Goal: Task Accomplishment & Management: Manage account settings

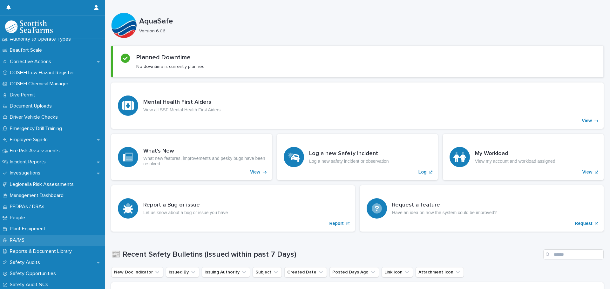
scroll to position [127, 0]
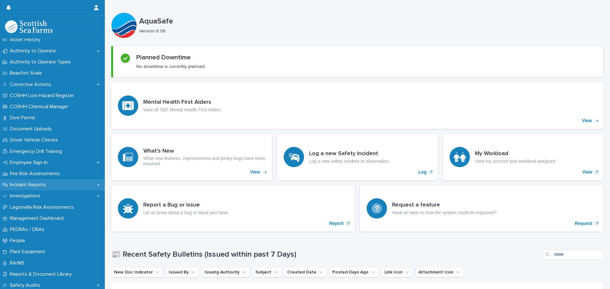
click at [39, 185] on p "Incident Reports" at bounding box center [29, 185] width 44 height 6
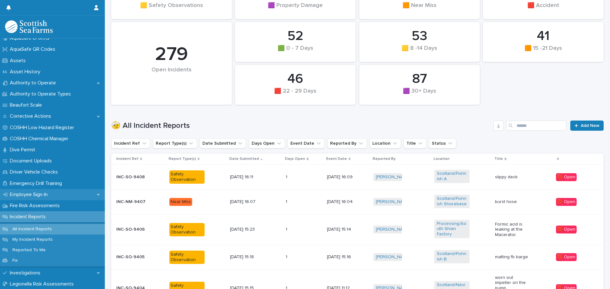
scroll to position [95, 0]
click at [38, 240] on p "My Incident Reports" at bounding box center [32, 239] width 51 height 5
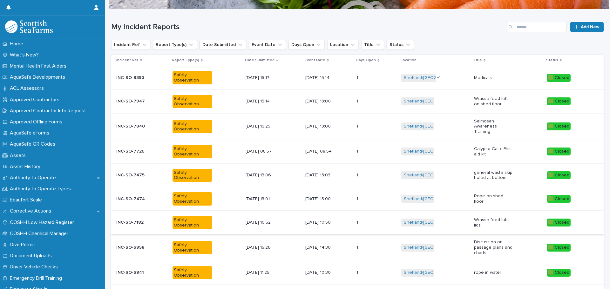
scroll to position [130, 0]
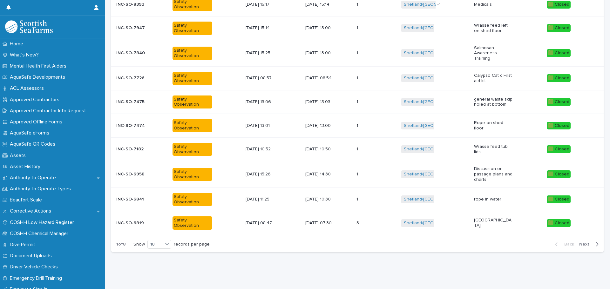
click at [582, 242] on span "Next" at bounding box center [586, 244] width 14 height 4
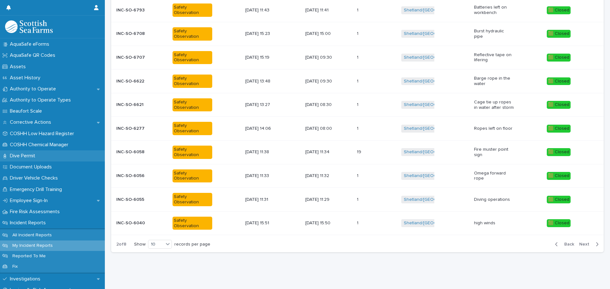
scroll to position [127, 0]
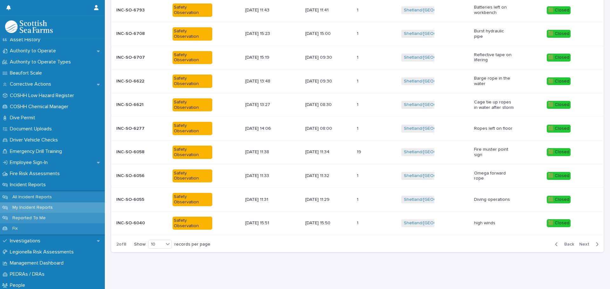
click at [24, 219] on p "Reported To Me" at bounding box center [29, 218] width 44 height 5
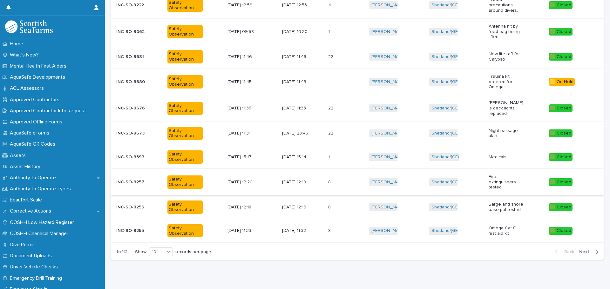
scroll to position [135, 0]
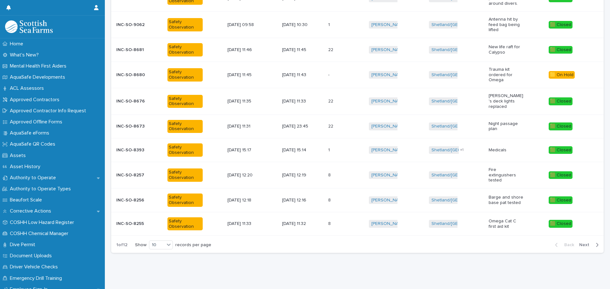
click at [582, 243] on span "Next" at bounding box center [586, 245] width 14 height 4
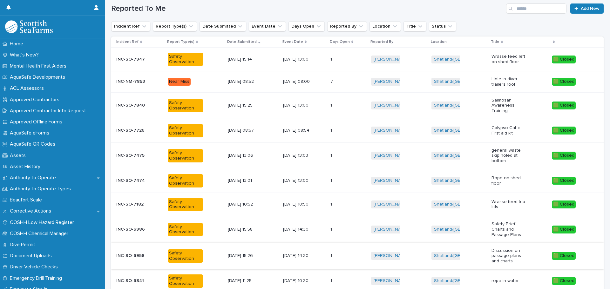
scroll to position [136, 0]
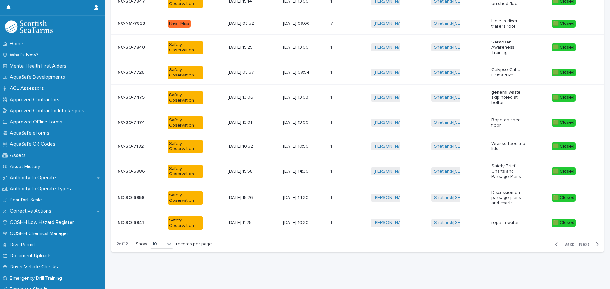
click at [580, 242] on span "Next" at bounding box center [586, 244] width 14 height 4
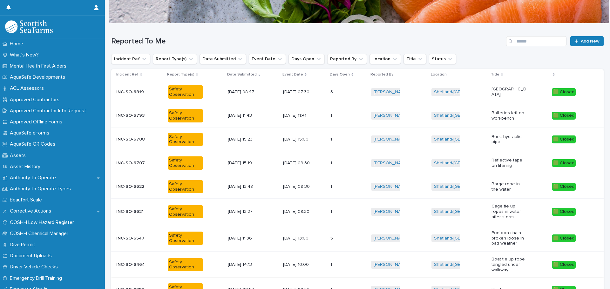
scroll to position [135, 0]
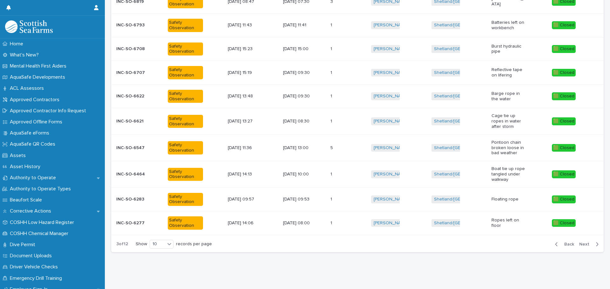
click at [579, 242] on span "Next" at bounding box center [586, 244] width 14 height 4
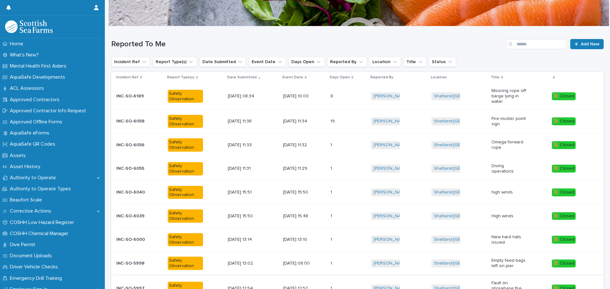
scroll to position [132, 0]
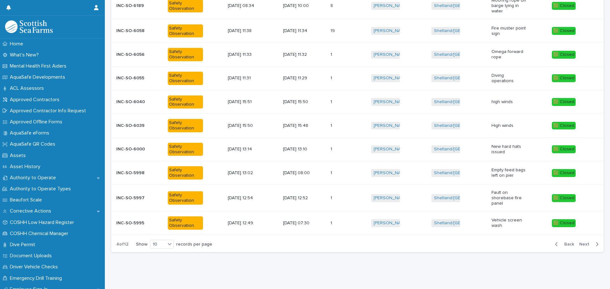
click at [579, 242] on span "Next" at bounding box center [586, 244] width 14 height 4
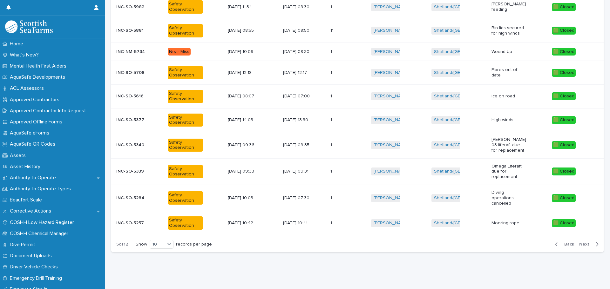
scroll to position [127, 0]
click at [579, 242] on span "Next" at bounding box center [586, 244] width 14 height 4
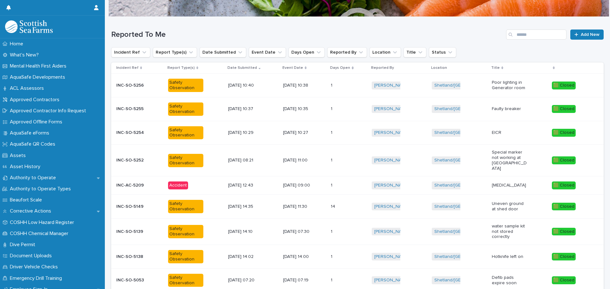
scroll to position [125, 0]
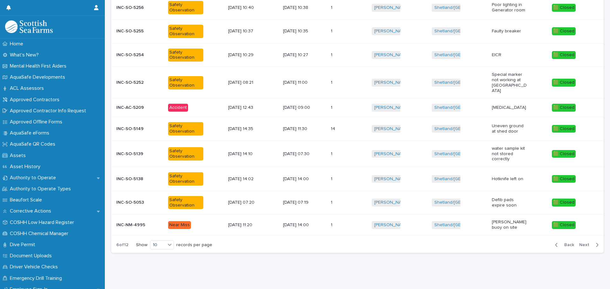
click at [579, 243] on span "Next" at bounding box center [586, 245] width 14 height 4
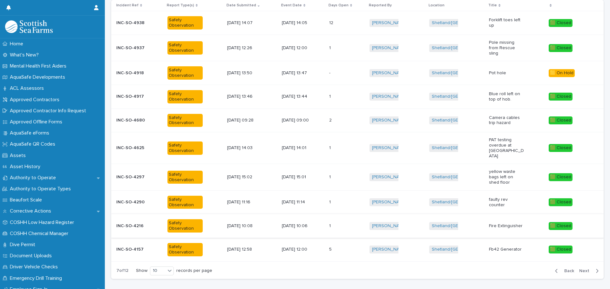
scroll to position [99, 0]
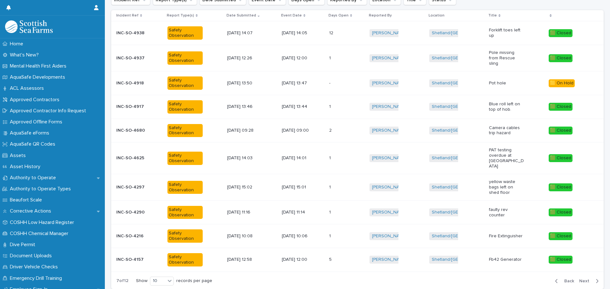
click at [471, 82] on div "Shetland/[GEOGRAPHIC_DATA] + 0" at bounding box center [456, 83] width 55 height 13
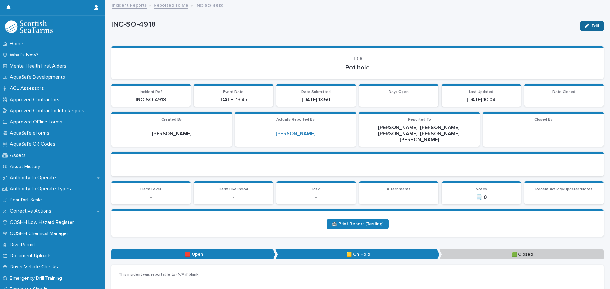
click at [584, 25] on icon "button" at bounding box center [586, 26] width 4 height 4
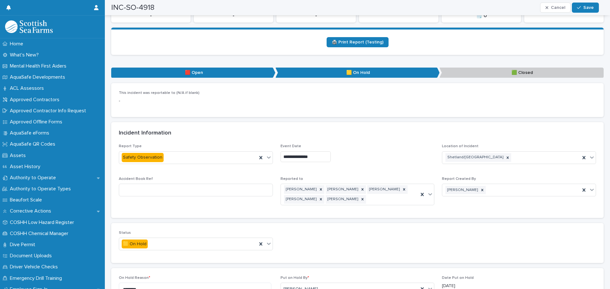
scroll to position [254, 0]
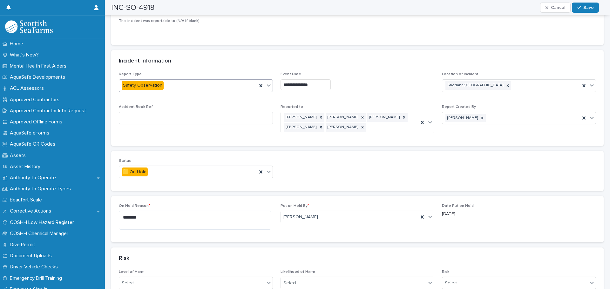
click at [267, 82] on icon at bounding box center [269, 85] width 6 height 6
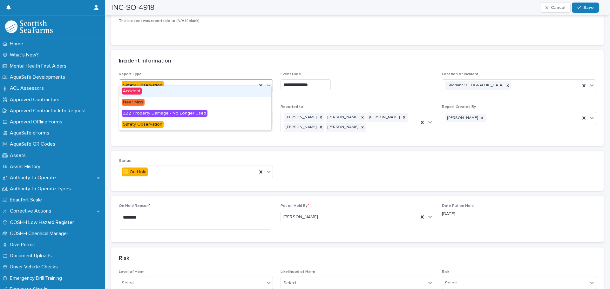
click at [276, 58] on div "Incident Information" at bounding box center [356, 61] width 475 height 7
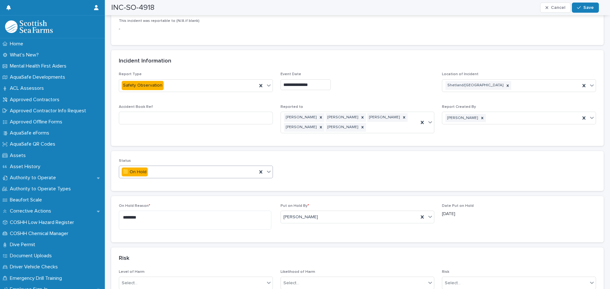
click at [268, 169] on icon at bounding box center [269, 172] width 6 height 6
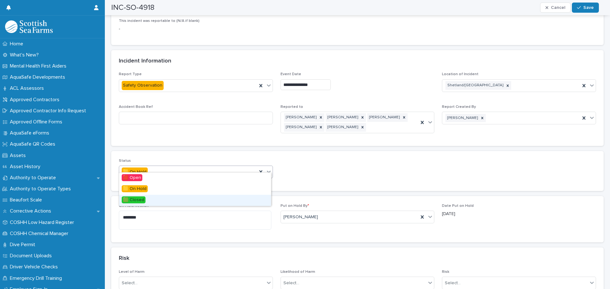
click at [223, 199] on div "🟩 Closed" at bounding box center [195, 200] width 152 height 11
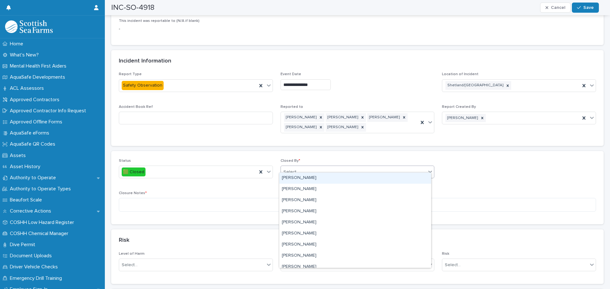
click at [303, 170] on div "Select..." at bounding box center [353, 172] width 145 height 10
type input "****"
click at [281, 176] on div "[PERSON_NAME]" at bounding box center [355, 178] width 152 height 11
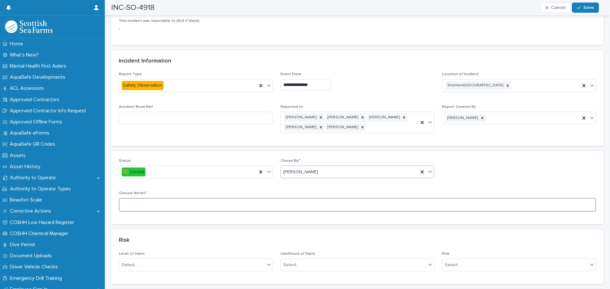
click at [194, 198] on textarea at bounding box center [357, 205] width 477 height 14
type textarea "**********"
click at [596, 7] on button "Save" at bounding box center [585, 8] width 27 height 10
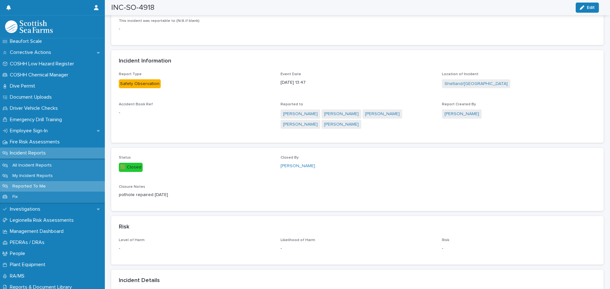
scroll to position [0, 0]
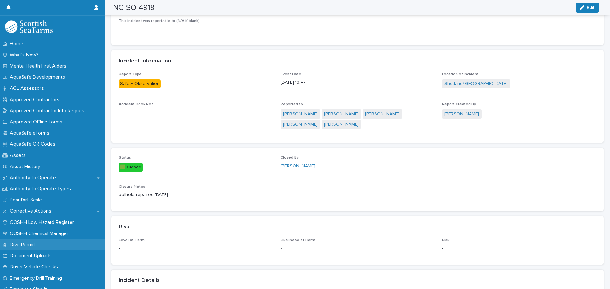
click at [37, 242] on p "Dive Permit" at bounding box center [23, 245] width 33 height 6
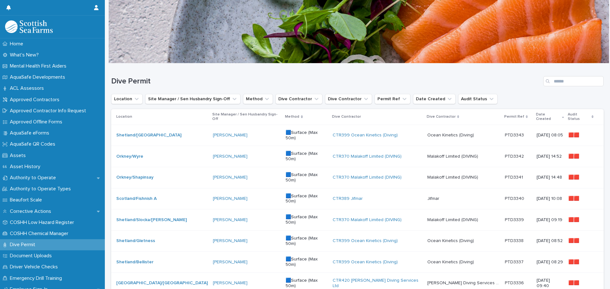
click at [249, 133] on div "[PERSON_NAME]" at bounding box center [247, 135] width 68 height 5
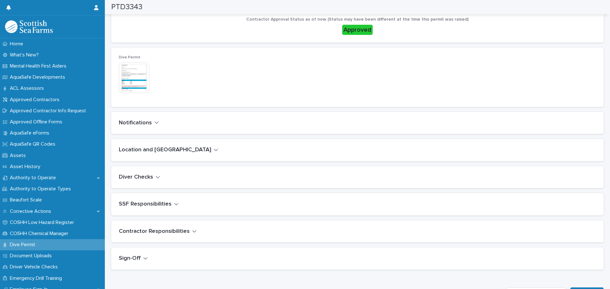
scroll to position [159, 0]
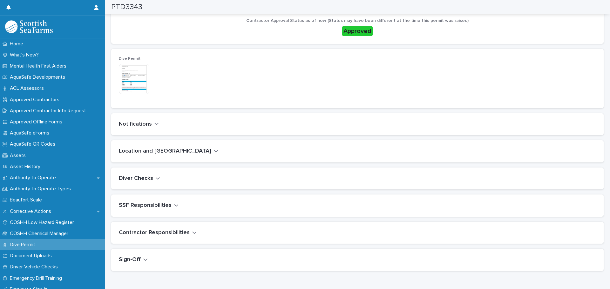
click at [137, 82] on img at bounding box center [134, 79] width 30 height 30
